Goal: Task Accomplishment & Management: Use online tool/utility

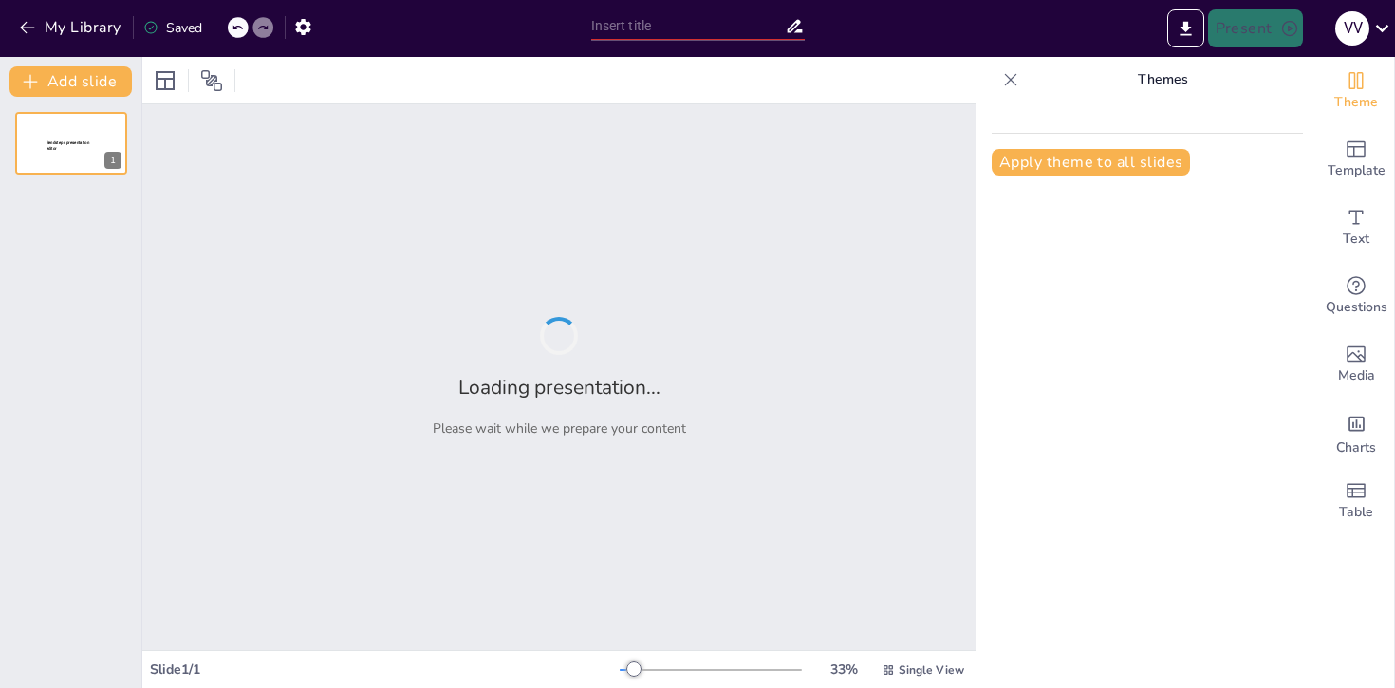
type input "Визначення та класифікація подібних відповідностей"
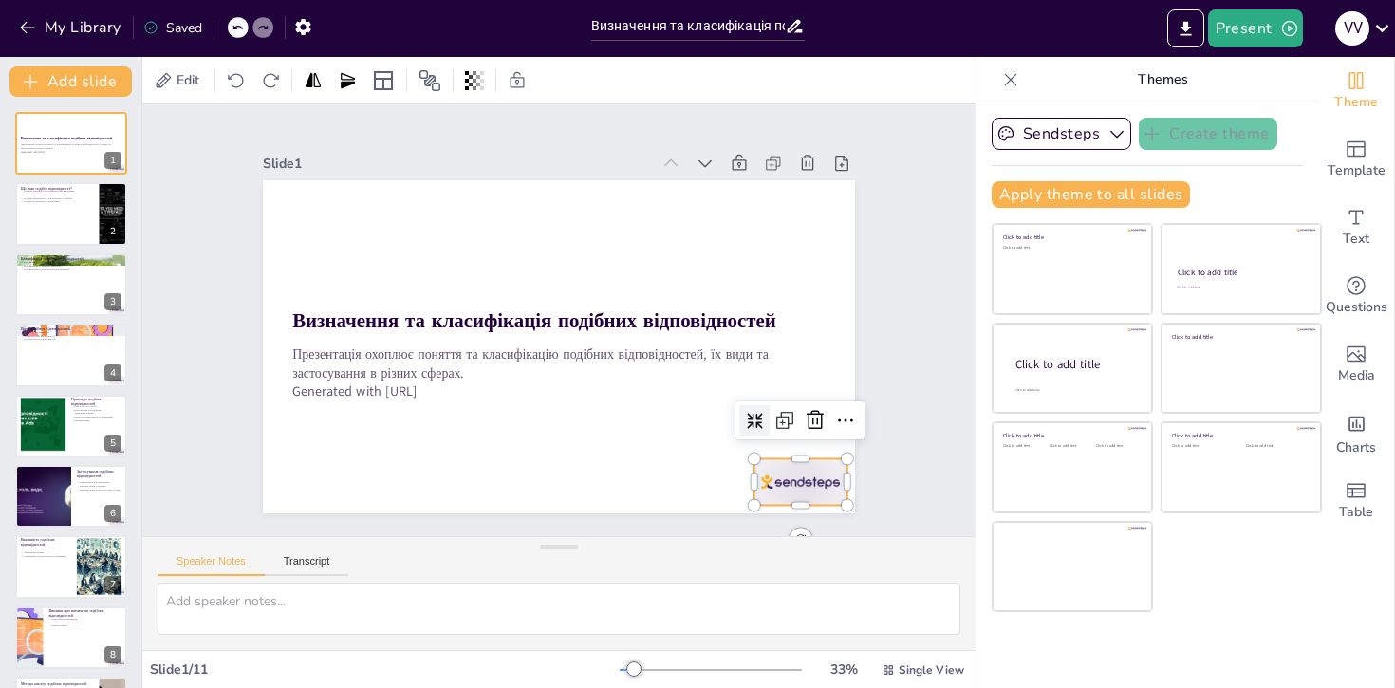
click at [515, 549] on div at bounding box center [479, 600] width 72 height 103
click at [239, 253] on div "Slide 1 Визначення та класифікація подібних відповідностей Презентація охоплює …" at bounding box center [559, 320] width 764 height 523
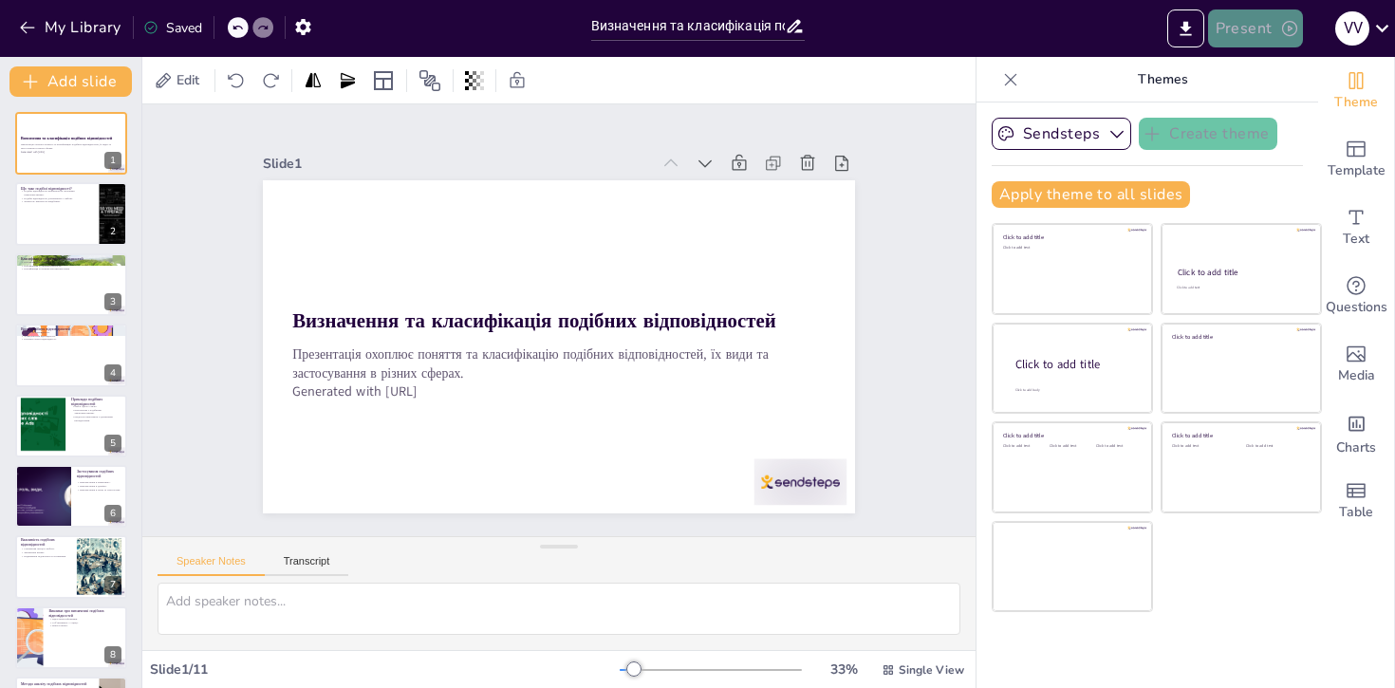
click at [1250, 24] on button "Present" at bounding box center [1255, 28] width 95 height 38
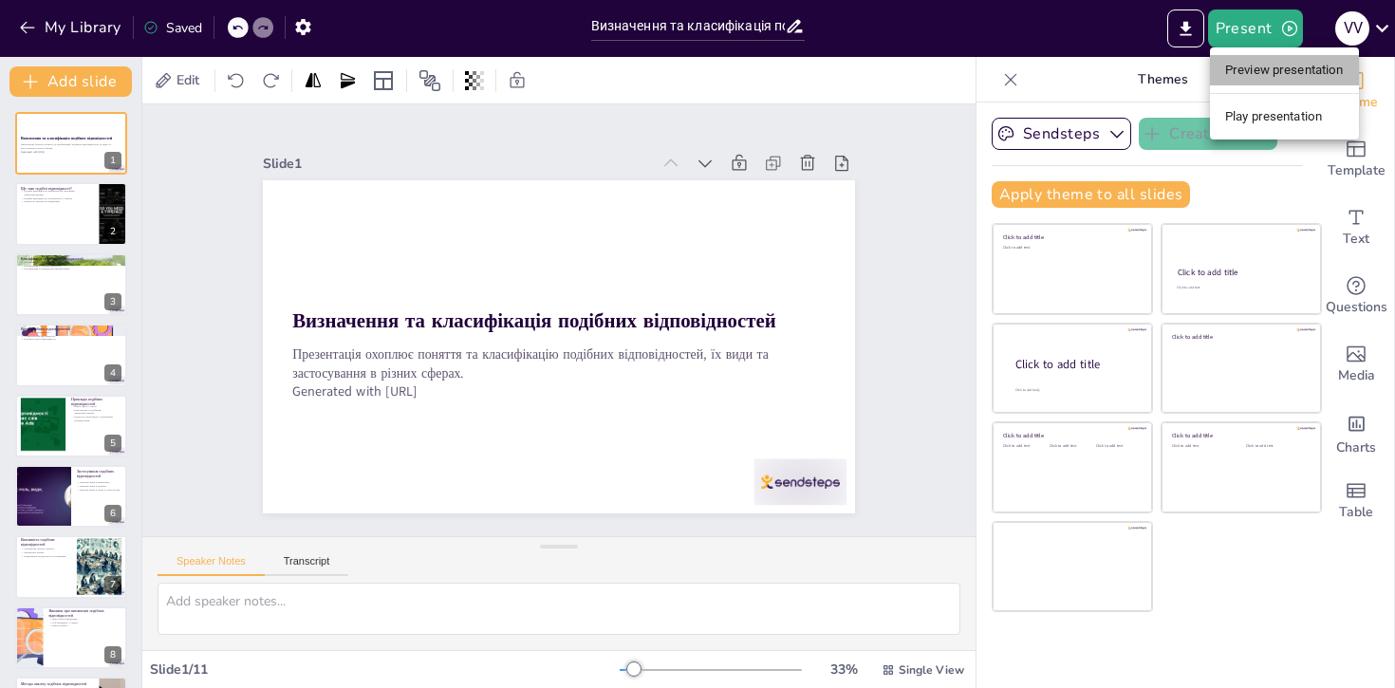
click at [1274, 61] on li "Preview presentation" at bounding box center [1284, 70] width 149 height 30
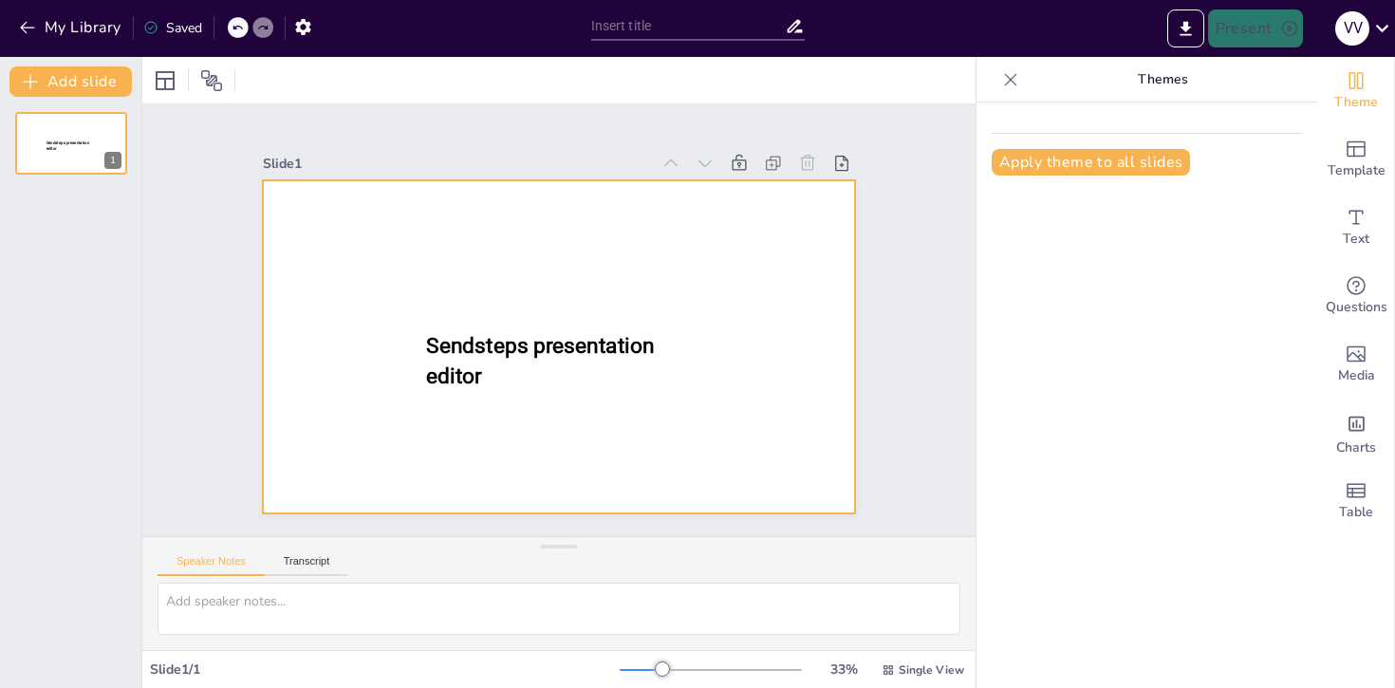
type input "Визначення та класифікація подібних відповідностей"
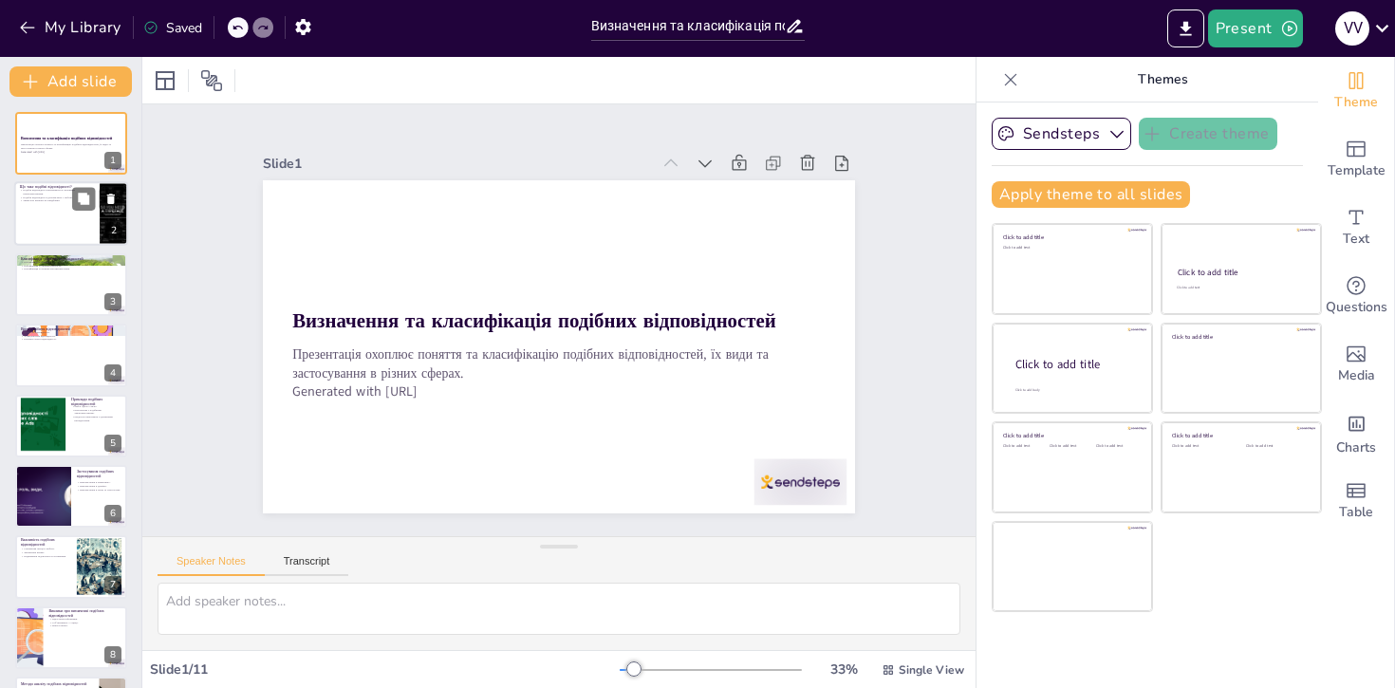
click at [47, 228] on div at bounding box center [71, 214] width 114 height 65
type textarea "Подібні відповідності визначаються на основі спільних характеристик, що дозволя…"
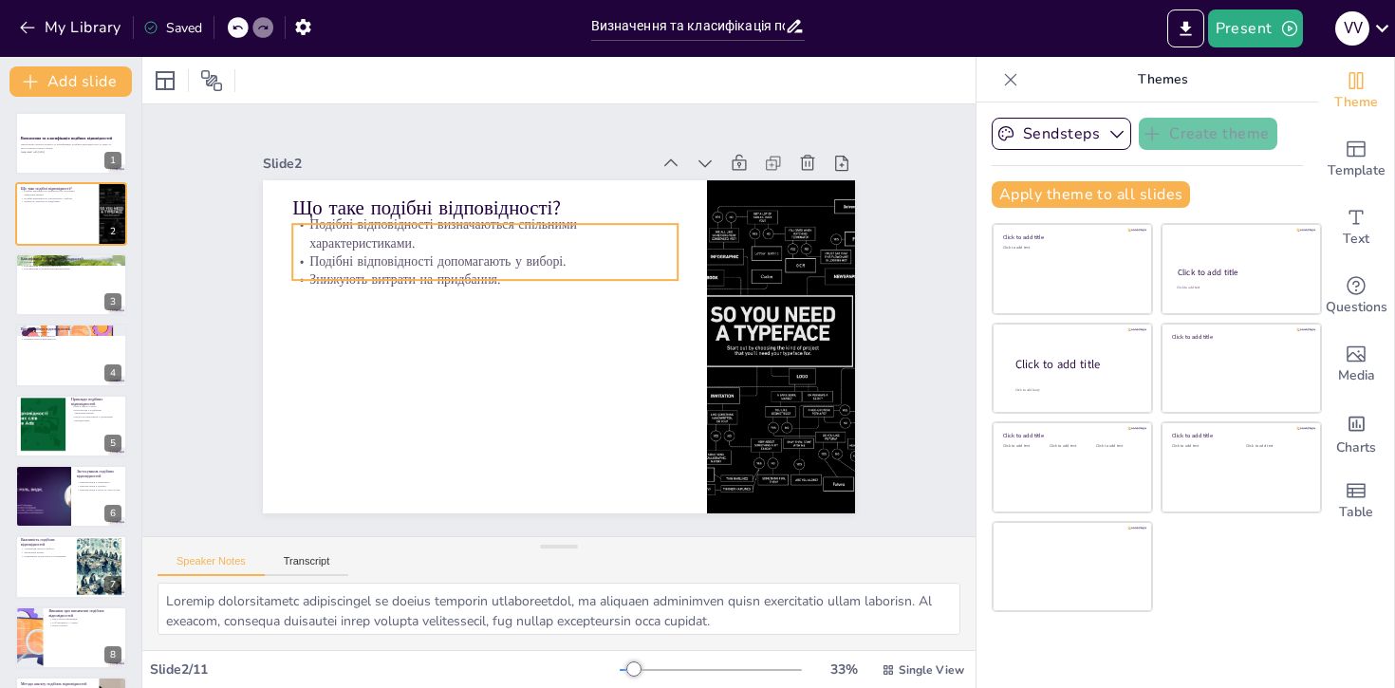
click at [382, 241] on p "Подібні відповідності визначаються спільними характеристиками." at bounding box center [484, 233] width 385 height 37
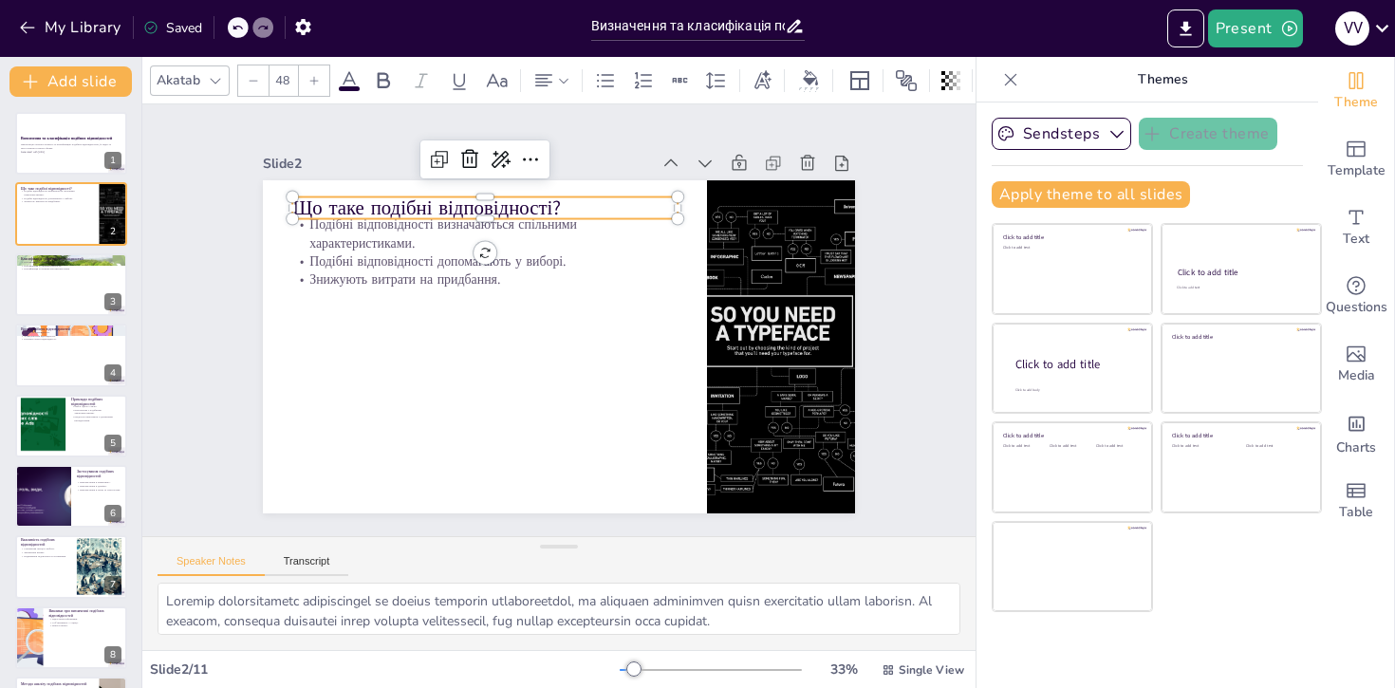
click at [360, 207] on p "Що таке подібні відповідності?" at bounding box center [484, 209] width 385 height 28
type input "32"
click at [362, 238] on p "Подібні відповідності визначаються спільними характеристиками." at bounding box center [484, 233] width 385 height 37
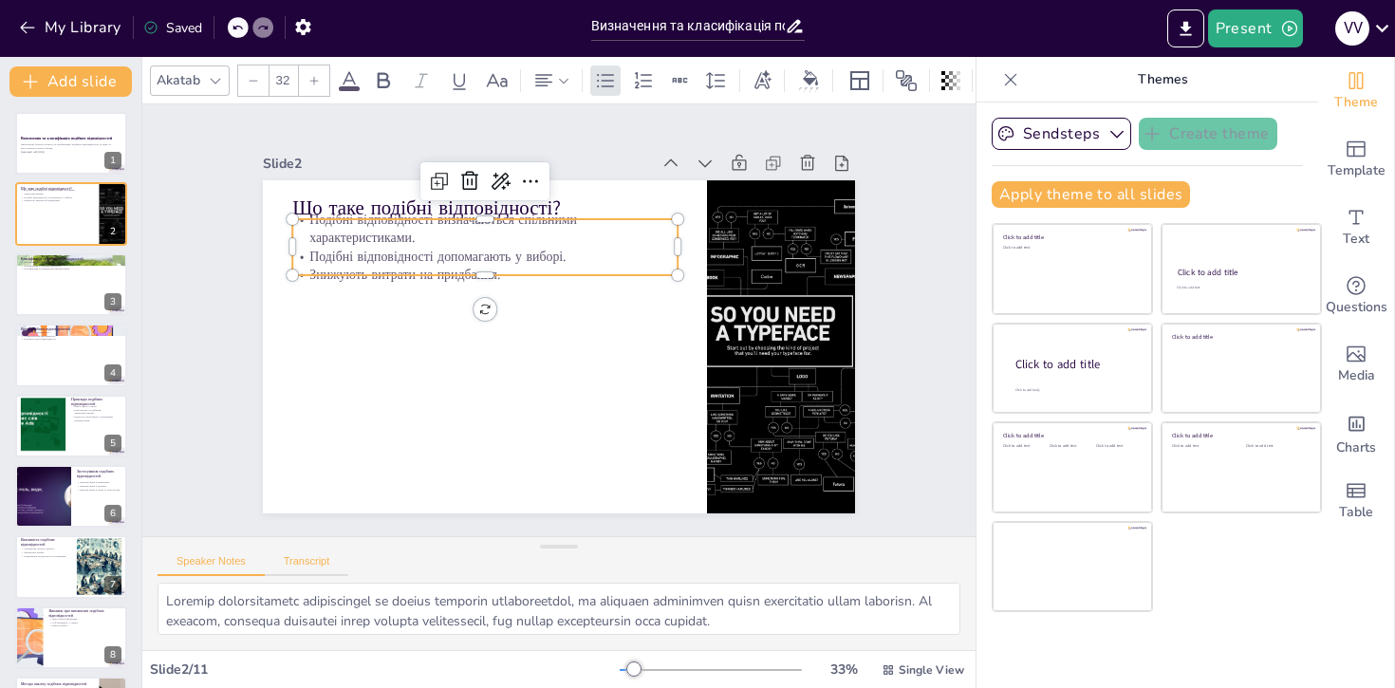
click at [317, 563] on button "Transcript" at bounding box center [307, 565] width 84 height 21
click at [218, 565] on button "Speaker Notes" at bounding box center [211, 565] width 107 height 21
click at [318, 553] on div "Speaker Notes Transcript" at bounding box center [253, 563] width 191 height 25
click at [319, 563] on button "Transcript" at bounding box center [307, 565] width 84 height 21
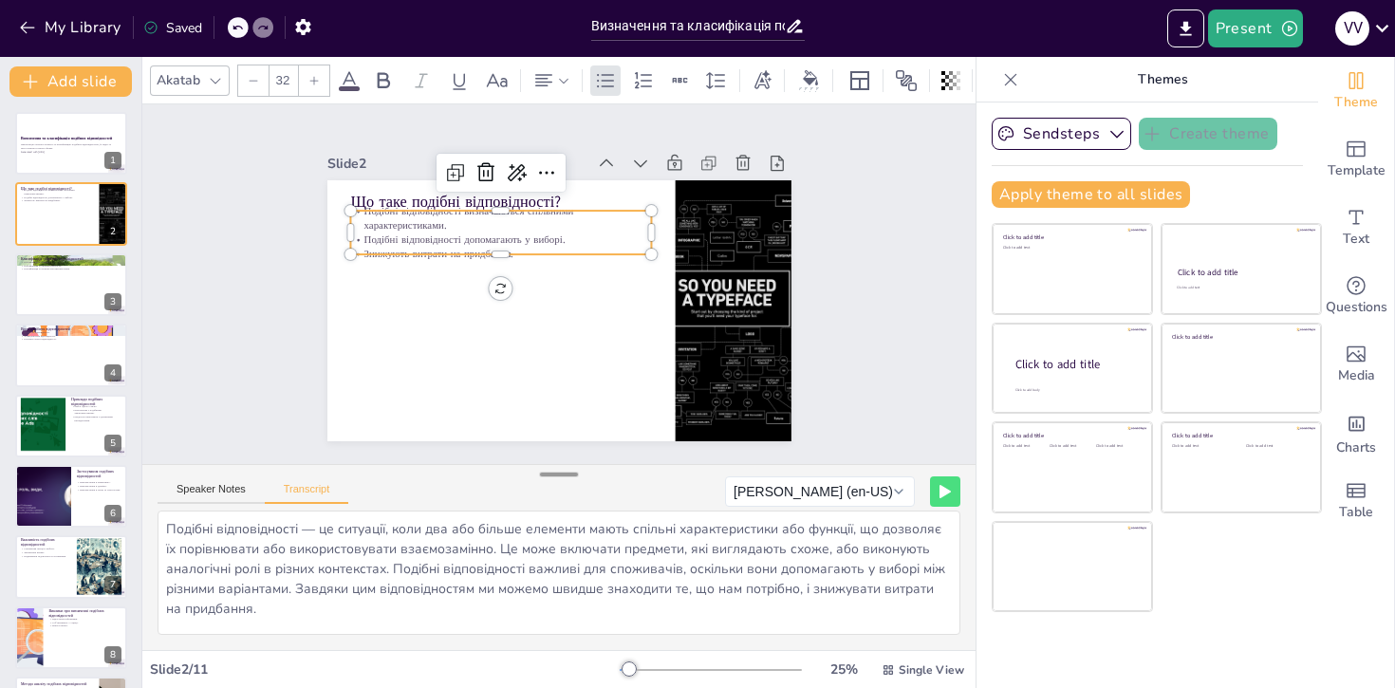
drag, startPoint x: 558, startPoint y: 551, endPoint x: 571, endPoint y: 479, distance: 73.3
click at [571, 479] on div at bounding box center [559, 474] width 38 height 19
click at [220, 488] on button "Speaker Notes" at bounding box center [211, 493] width 107 height 21
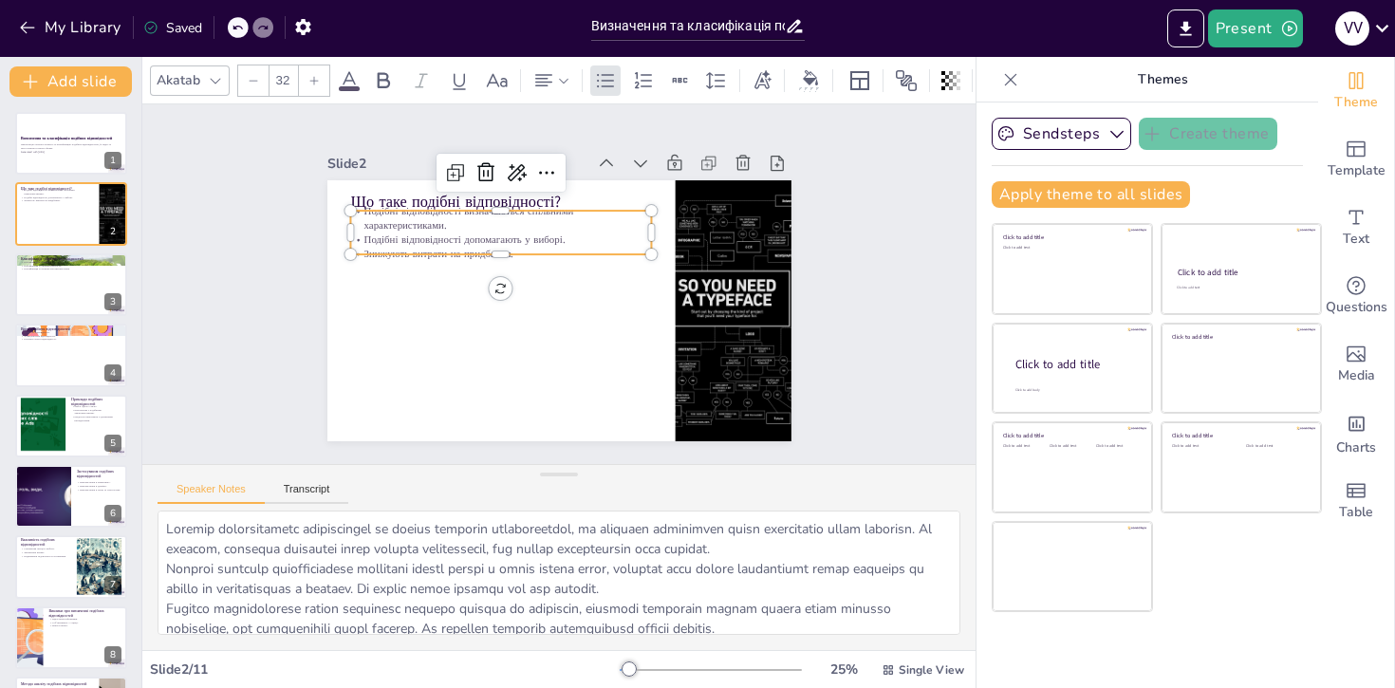
scroll to position [12, 0]
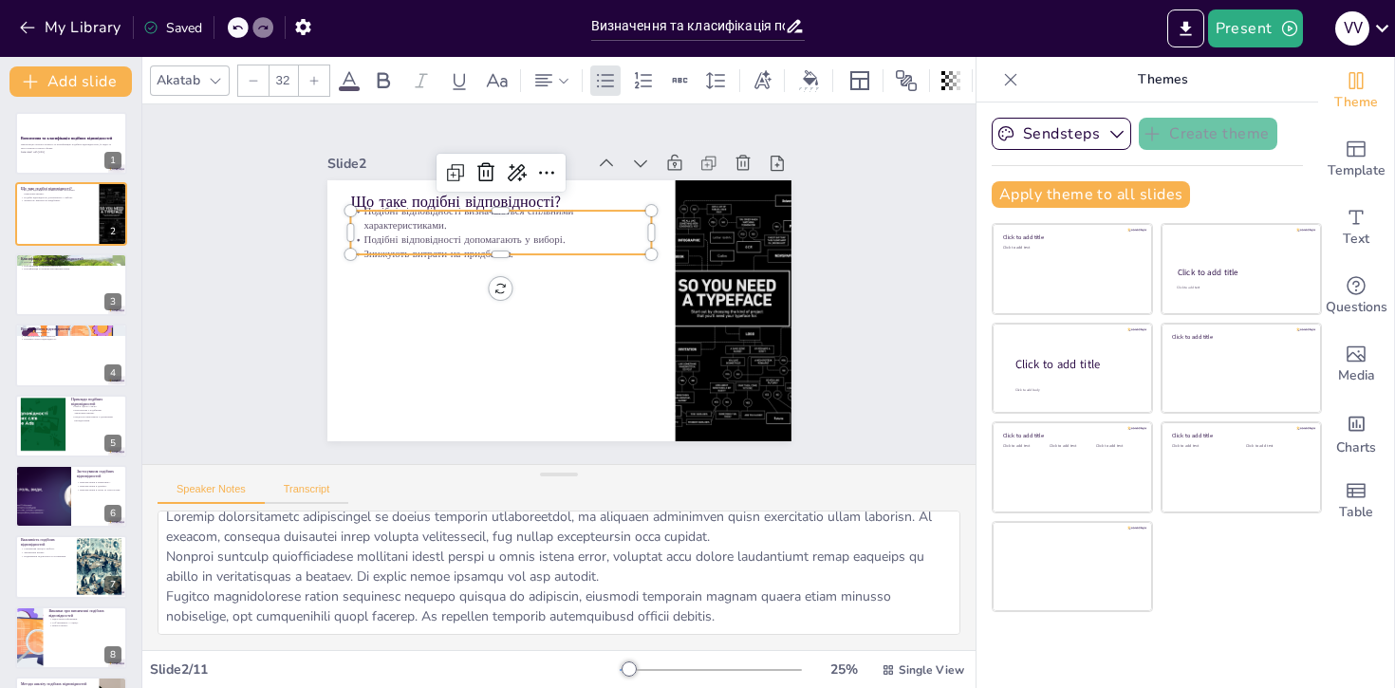
click at [321, 490] on button "Transcript" at bounding box center [307, 493] width 84 height 21
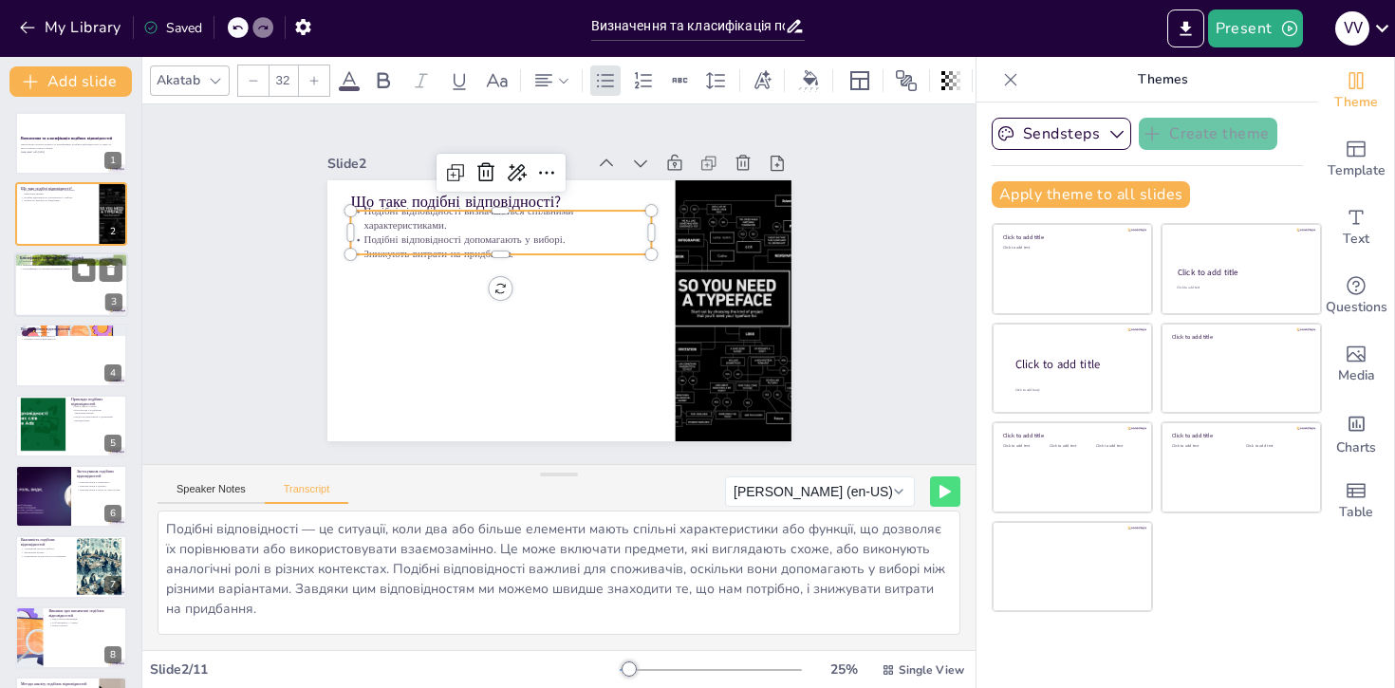
click at [56, 294] on div at bounding box center [71, 284] width 114 height 65
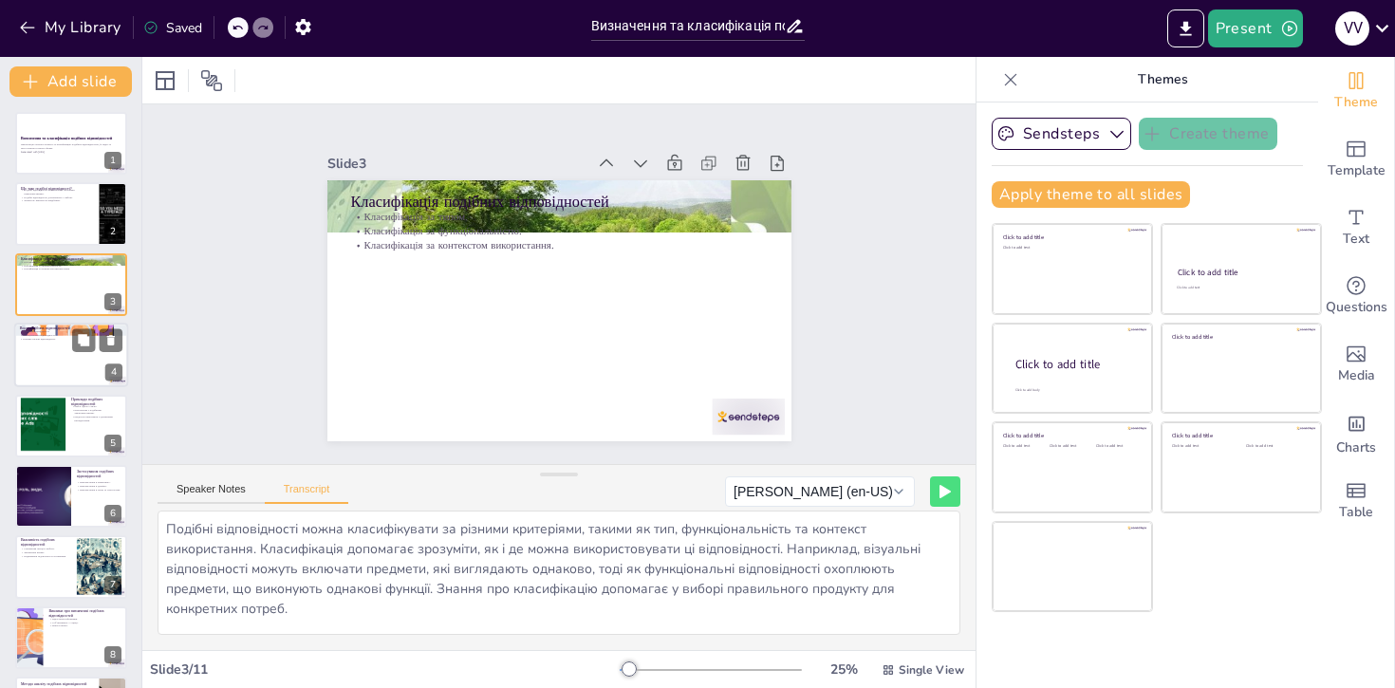
click at [57, 365] on div at bounding box center [71, 355] width 114 height 65
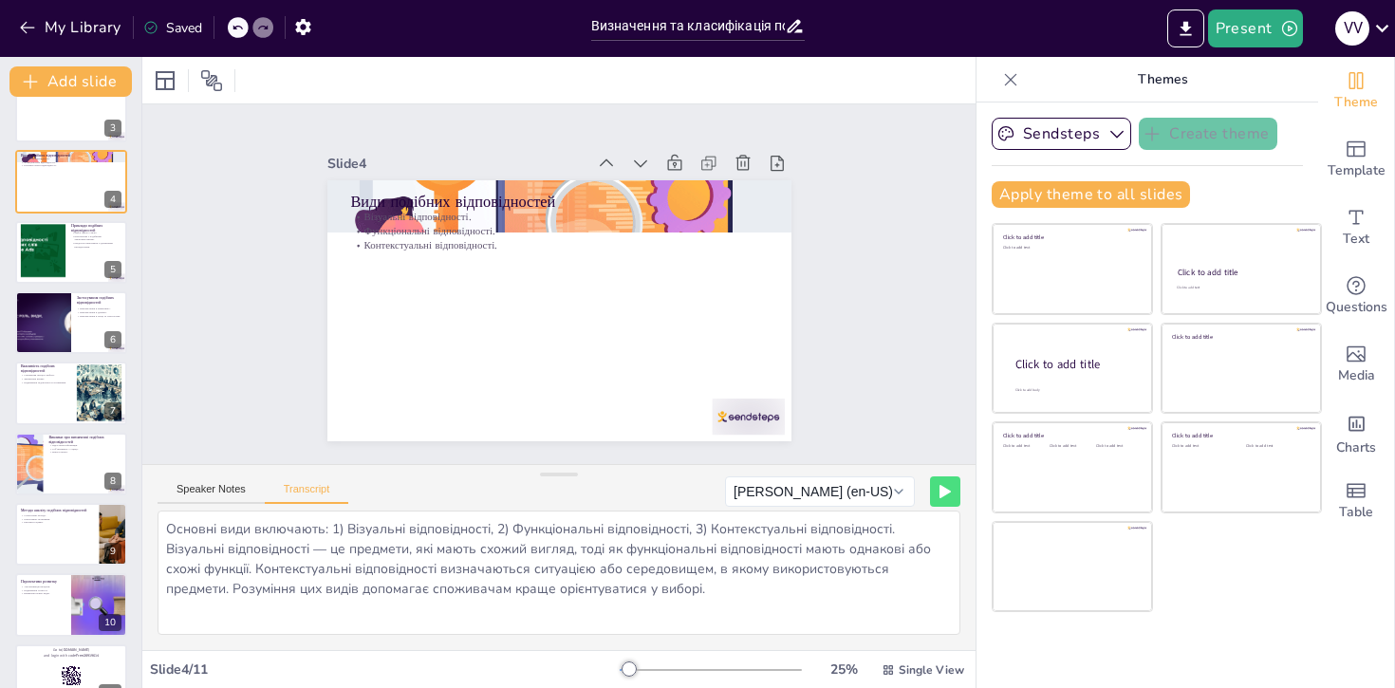
scroll to position [208, 0]
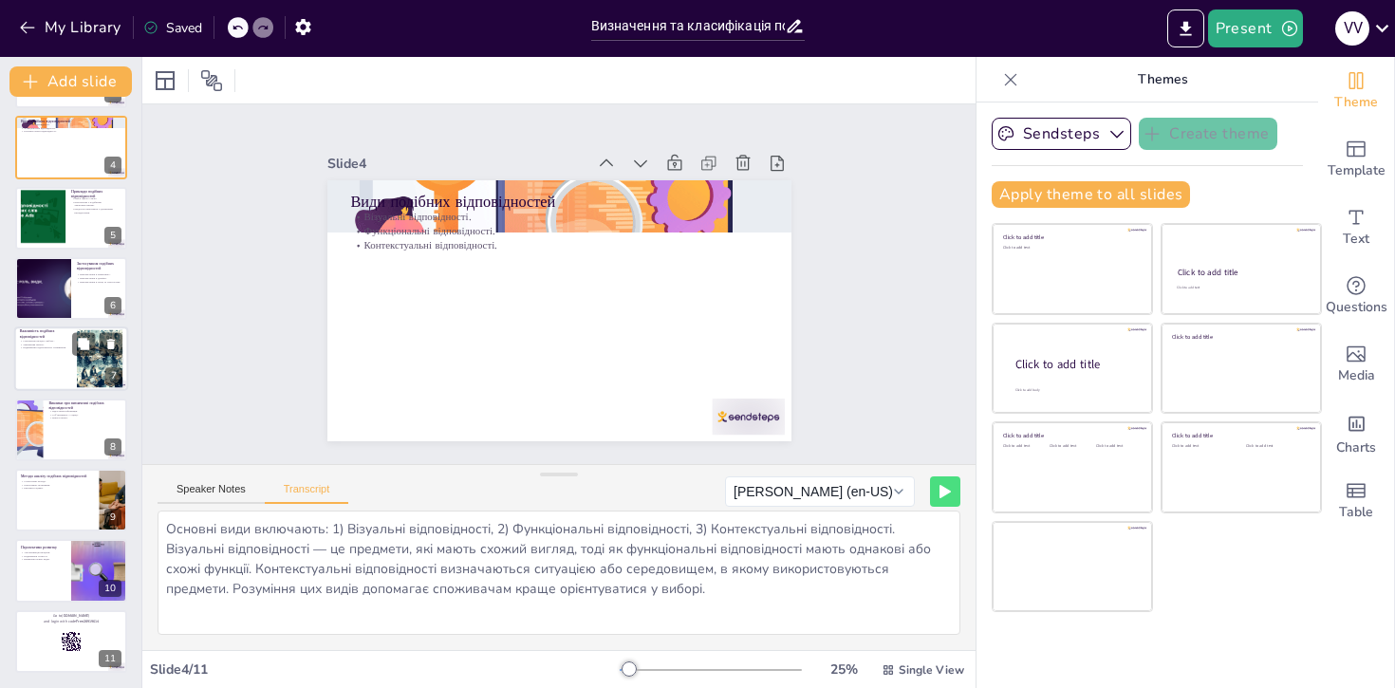
click at [41, 349] on p "Підвищення задоволеності споживачів." at bounding box center [45, 348] width 51 height 4
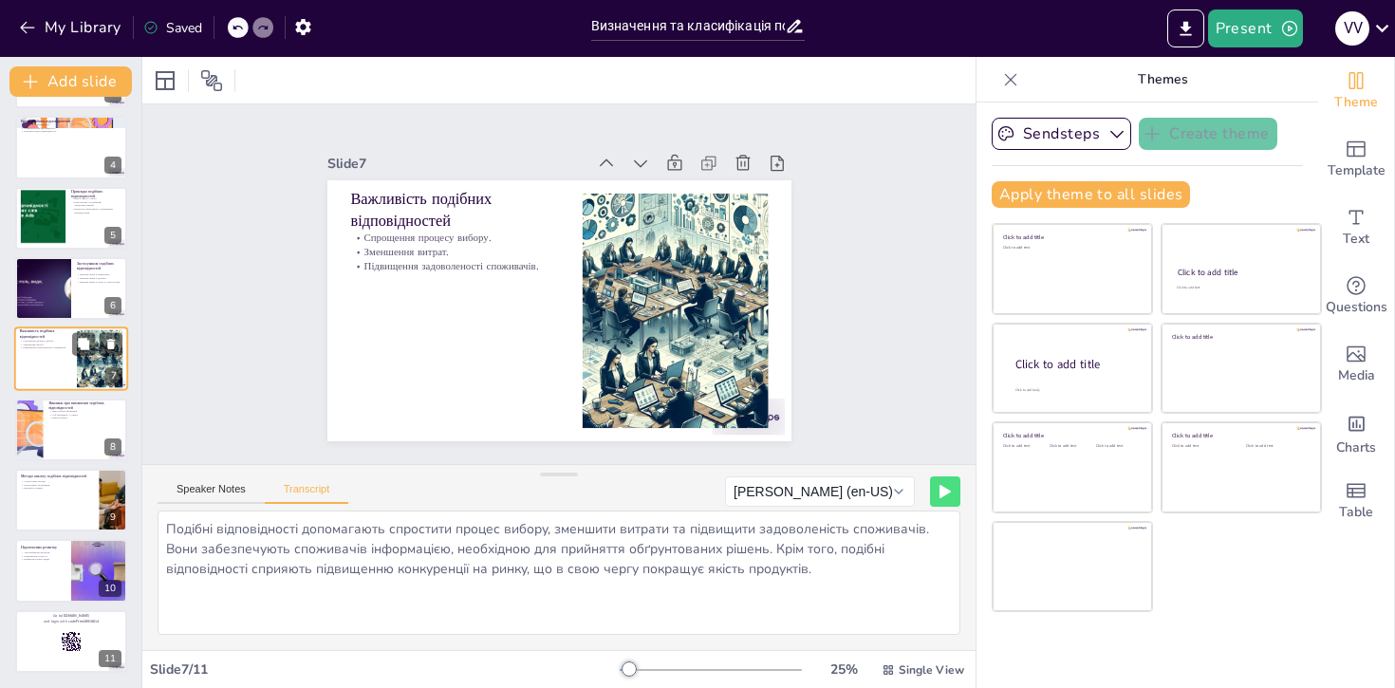
scroll to position [175, 0]
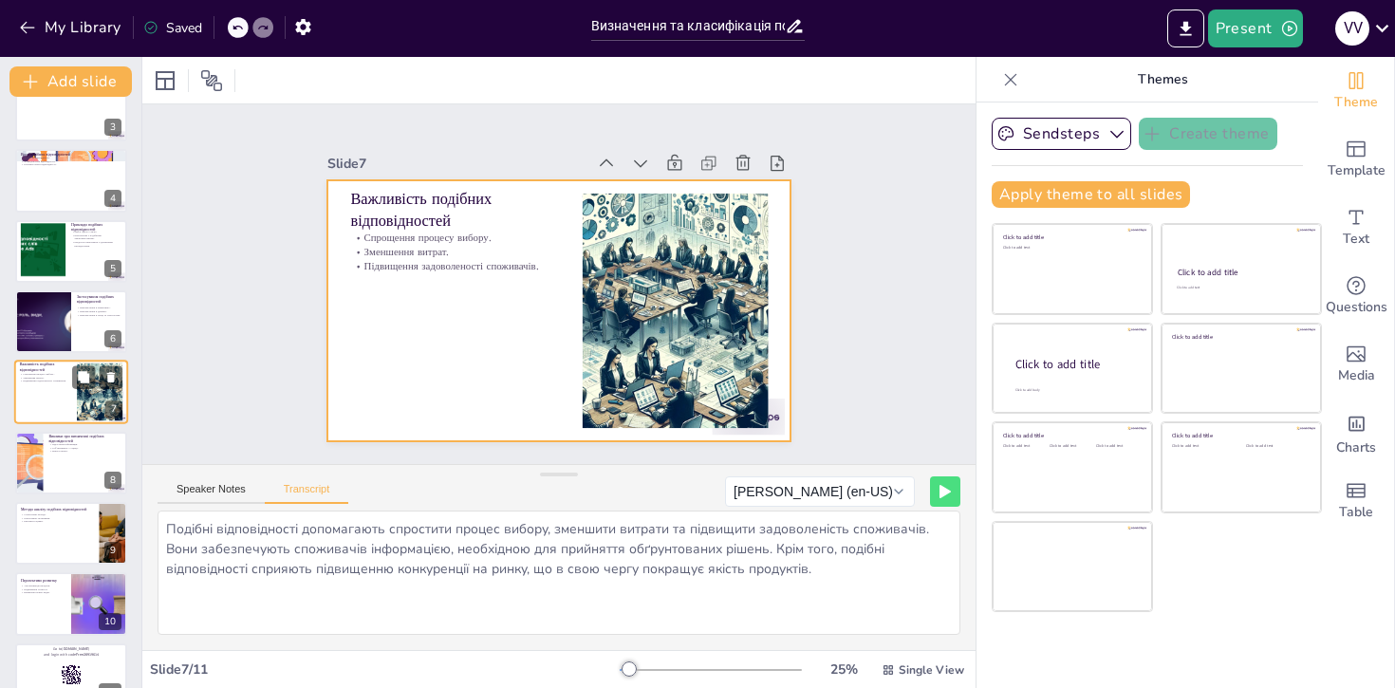
click at [47, 405] on div at bounding box center [71, 393] width 114 height 65
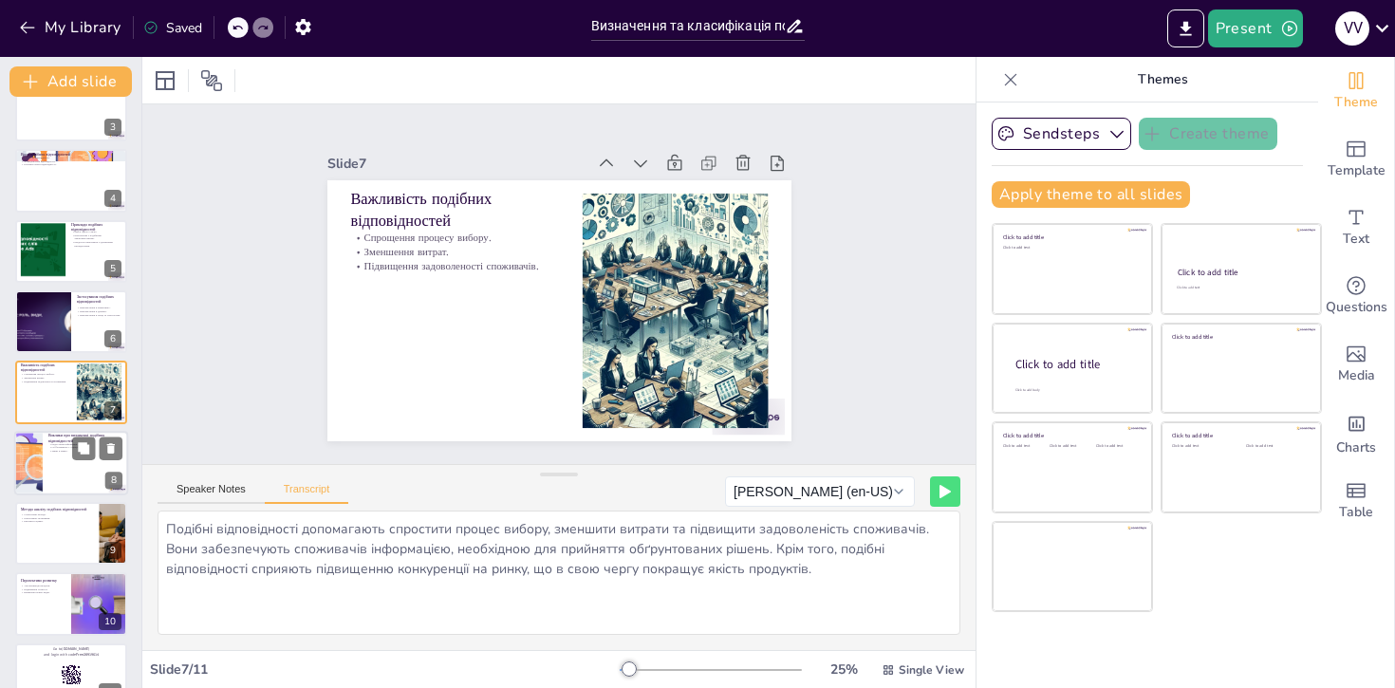
click at [68, 460] on div at bounding box center [71, 463] width 114 height 65
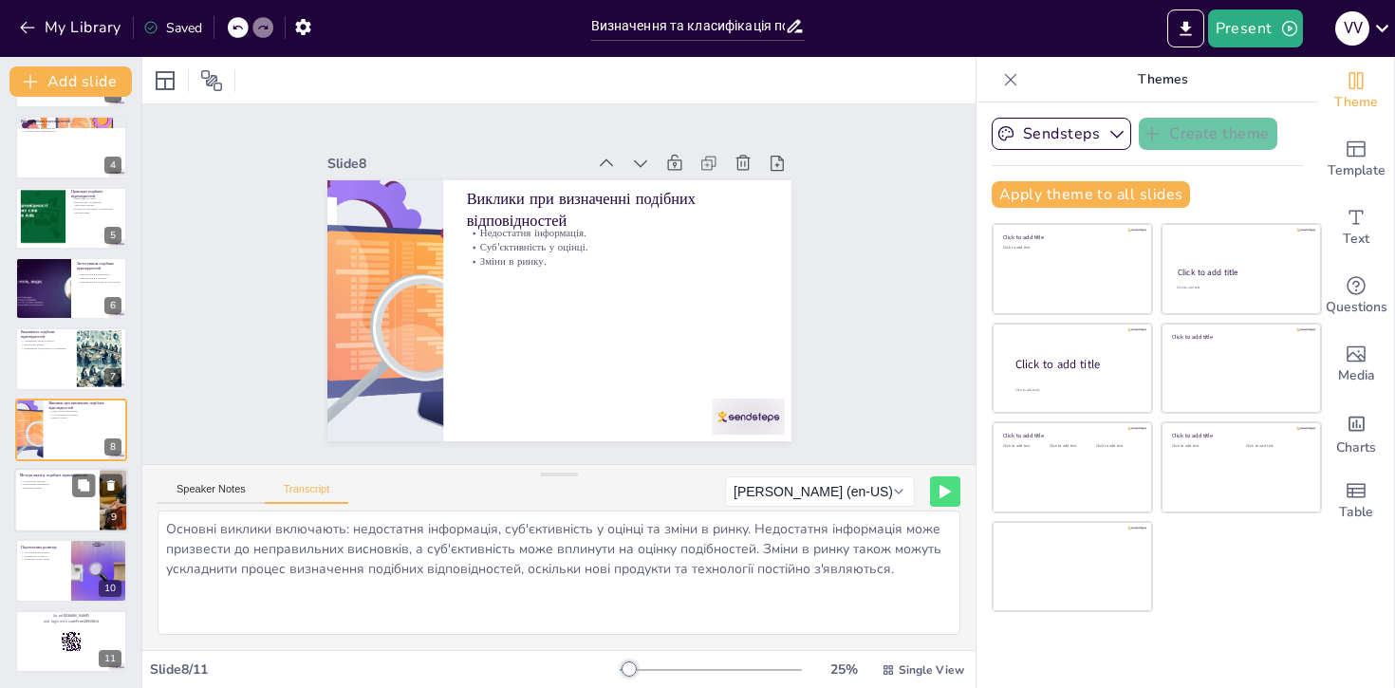
click at [59, 513] on div at bounding box center [71, 500] width 114 height 65
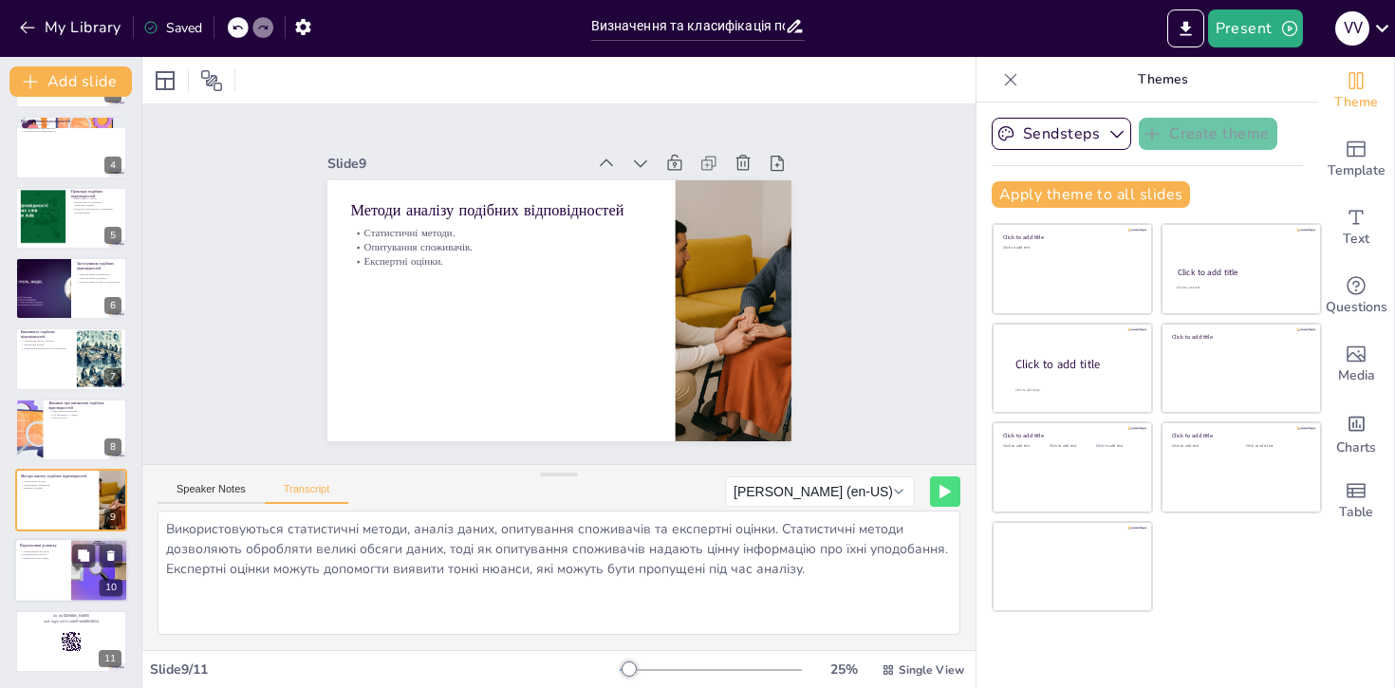
click at [39, 570] on div at bounding box center [71, 571] width 114 height 65
type textarea "Розвиток технологій, таких як штучний інтелект, відкриває нові можливості для а…"
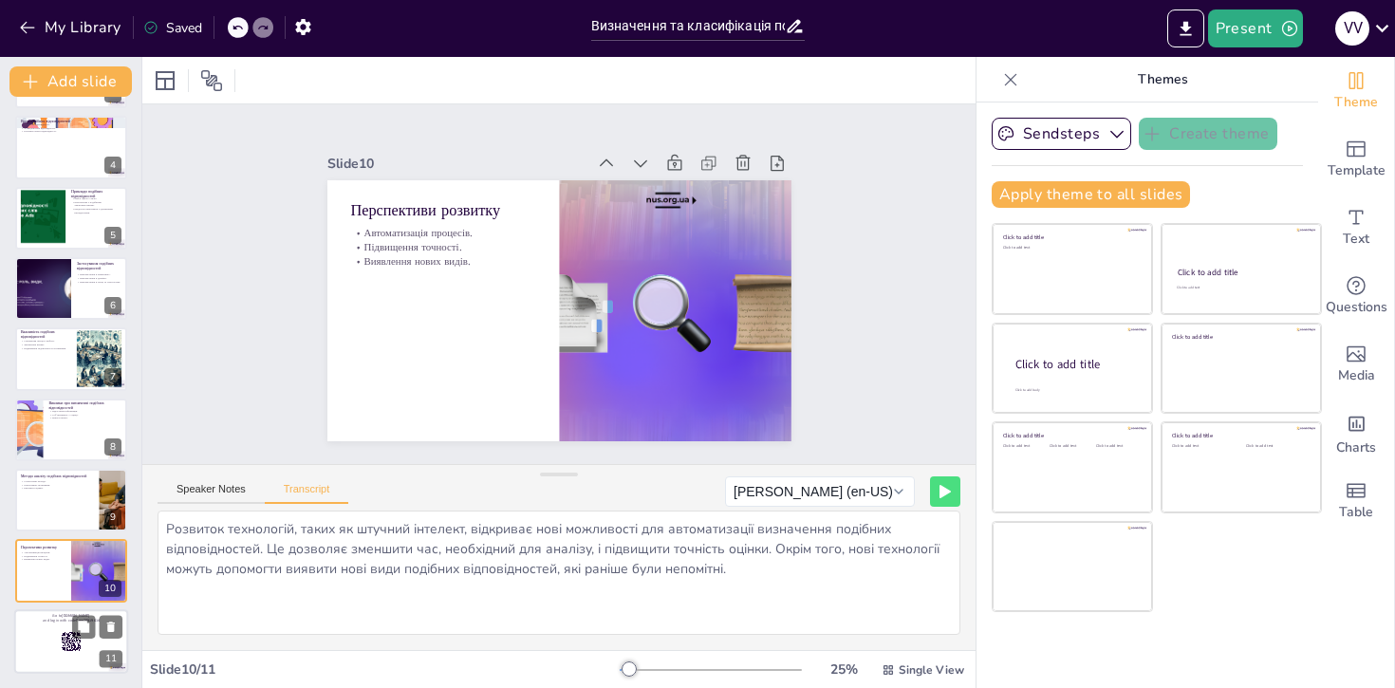
click at [47, 630] on div at bounding box center [71, 641] width 114 height 65
